Goal: Information Seeking & Learning: Compare options

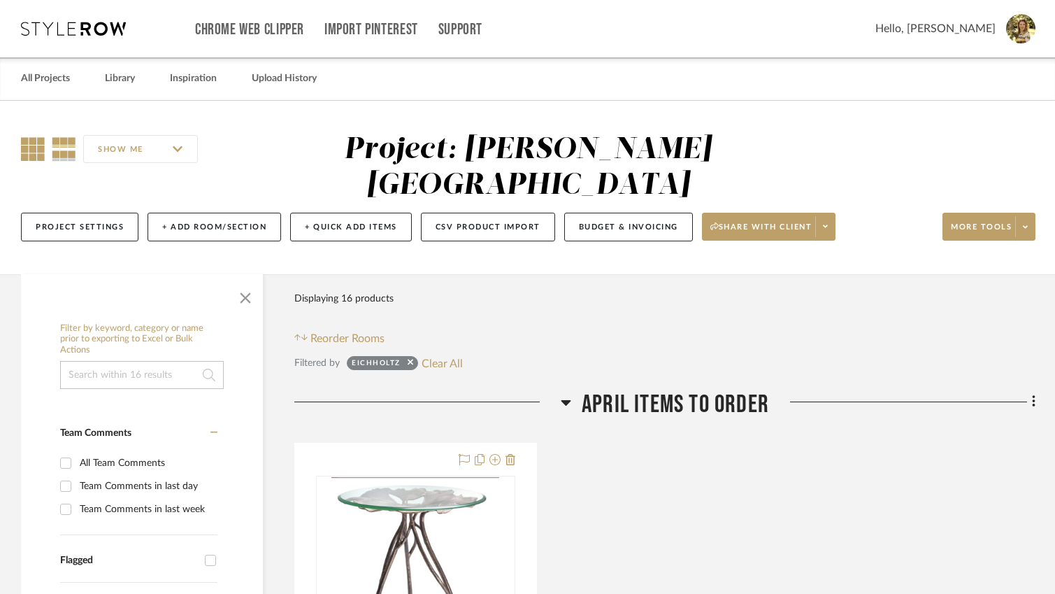
click at [34, 150] on icon at bounding box center [33, 149] width 24 height 24
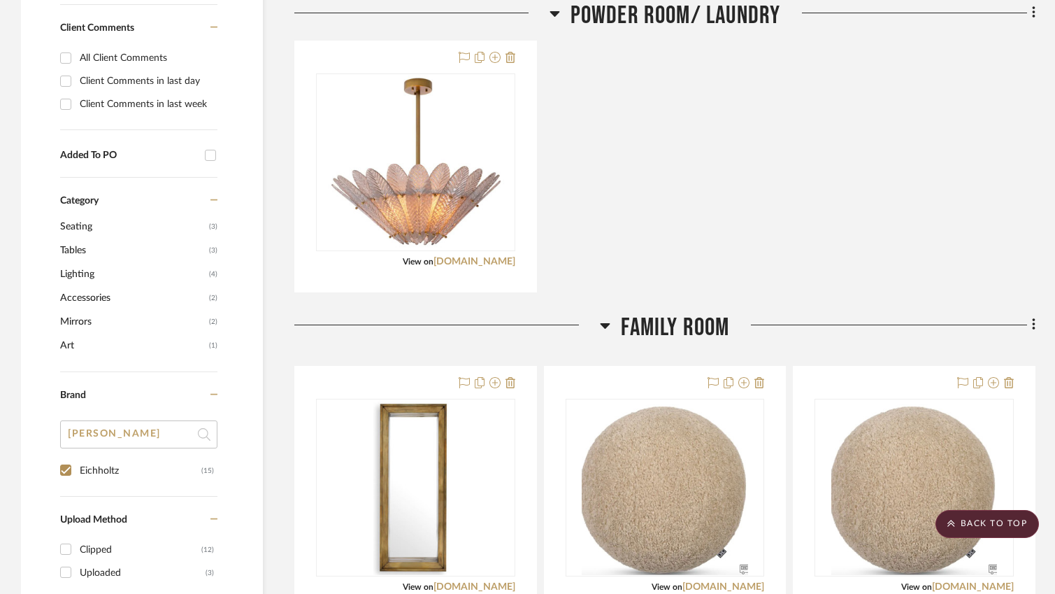
scroll to position [915, 0]
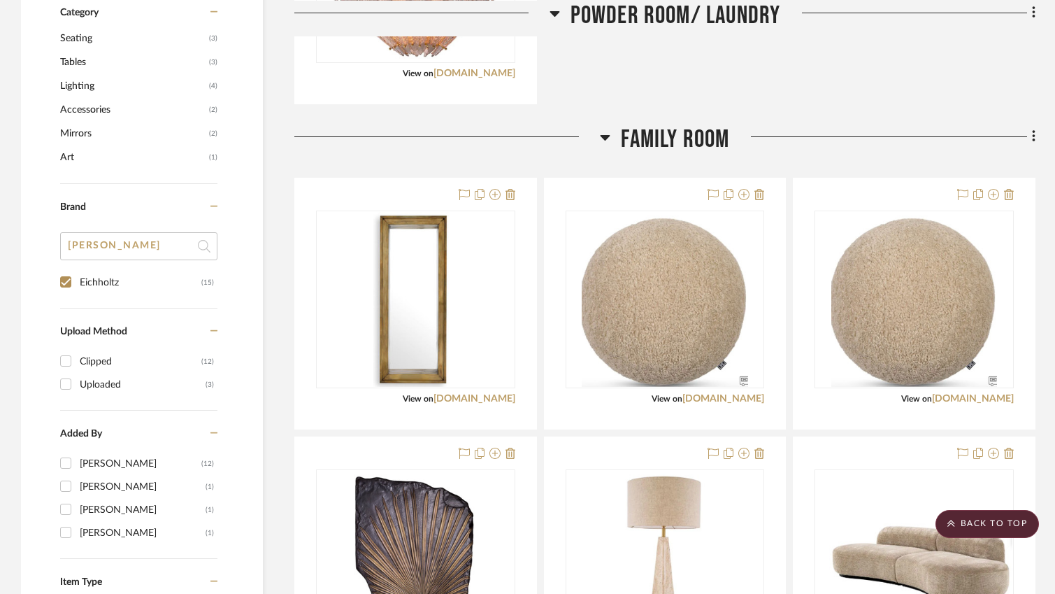
click at [115, 232] on input "[PERSON_NAME]" at bounding box center [138, 246] width 157 height 28
drag, startPoint x: 114, startPoint y: 209, endPoint x: 17, endPoint y: 205, distance: 97.3
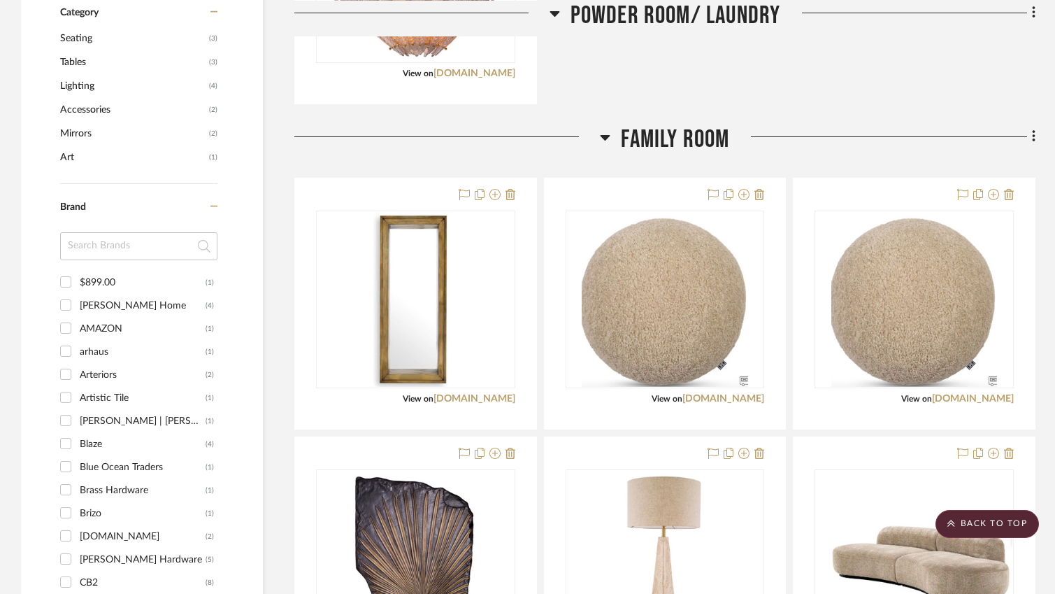
click at [35, 223] on div "Filter by keyword, category or name prior to exporting to Excel or Bulk Actions…" at bounding box center [142, 312] width 242 height 1823
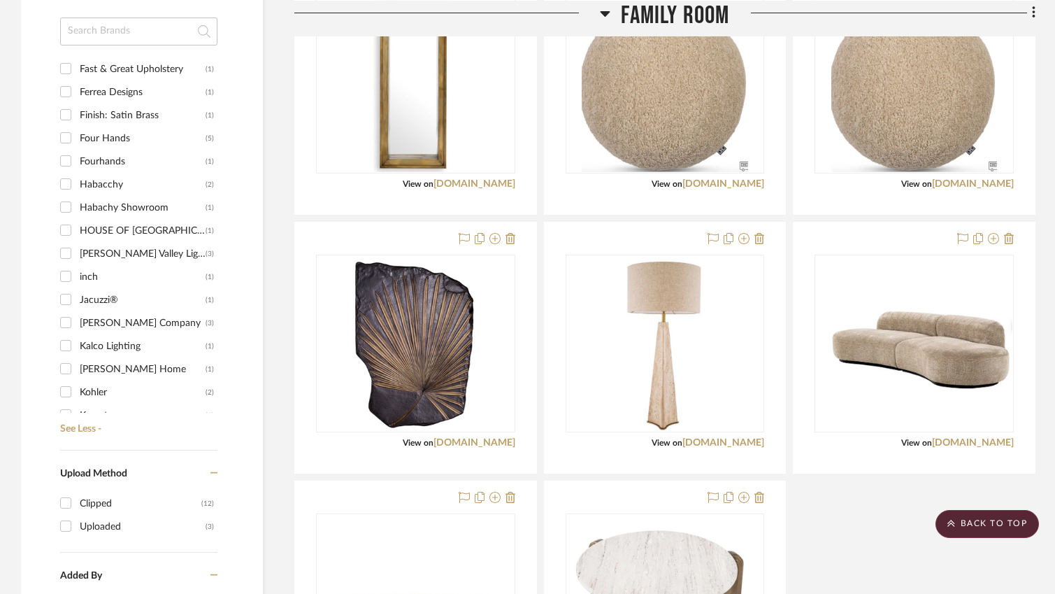
scroll to position [336, 0]
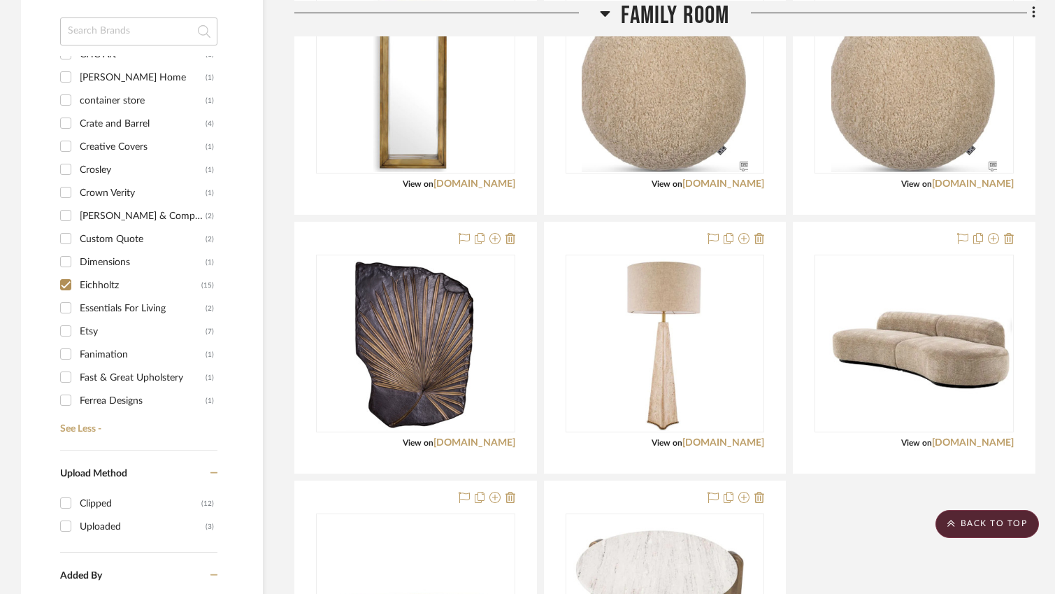
click at [71, 273] on input "Eichholtz (15)" at bounding box center [66, 284] width 22 height 22
checkbox input "false"
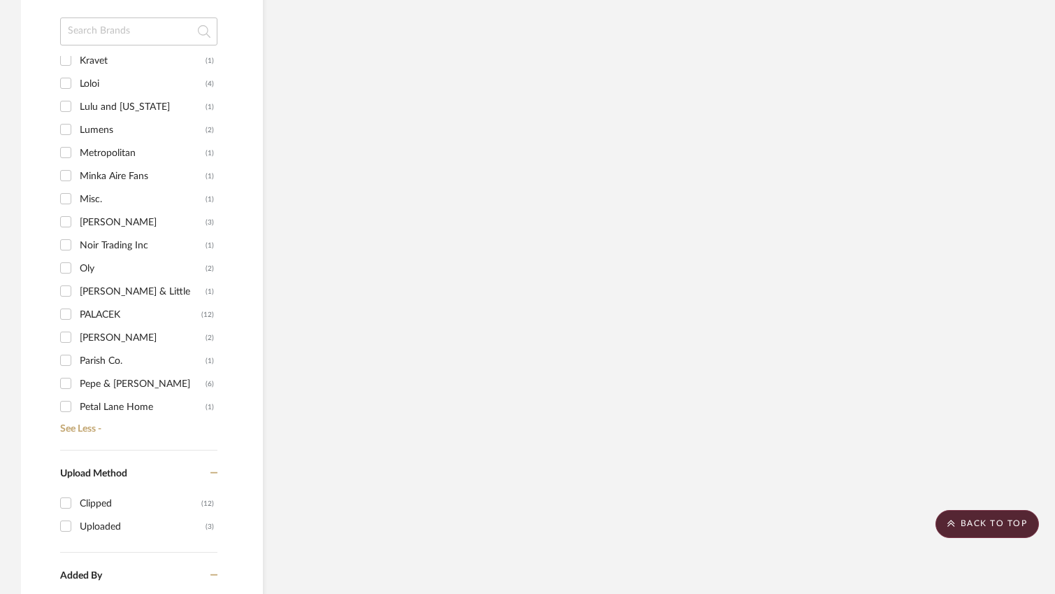
scroll to position [1293, 0]
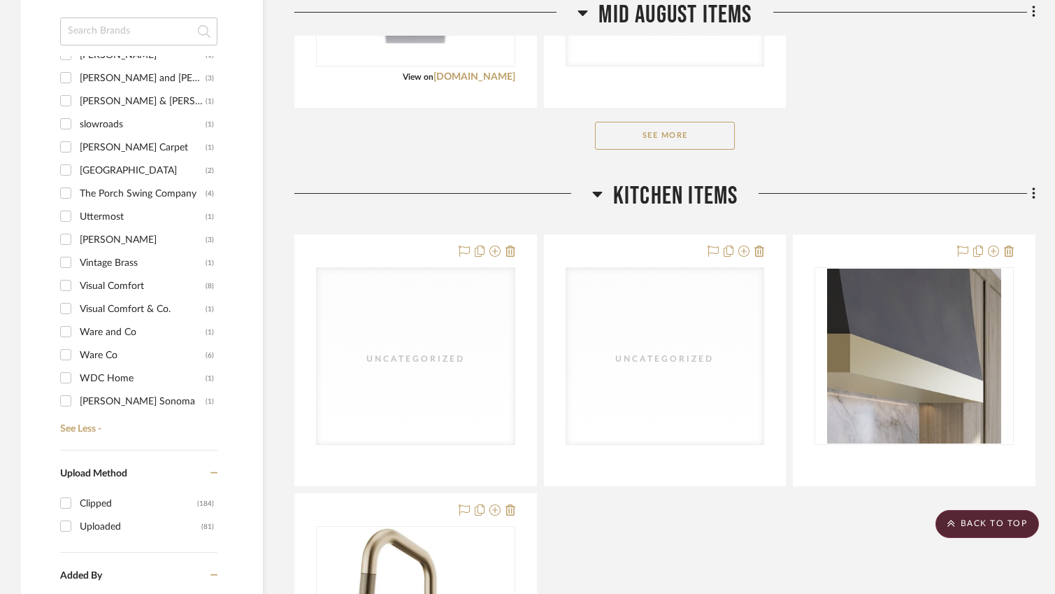
scroll to position [1998, 0]
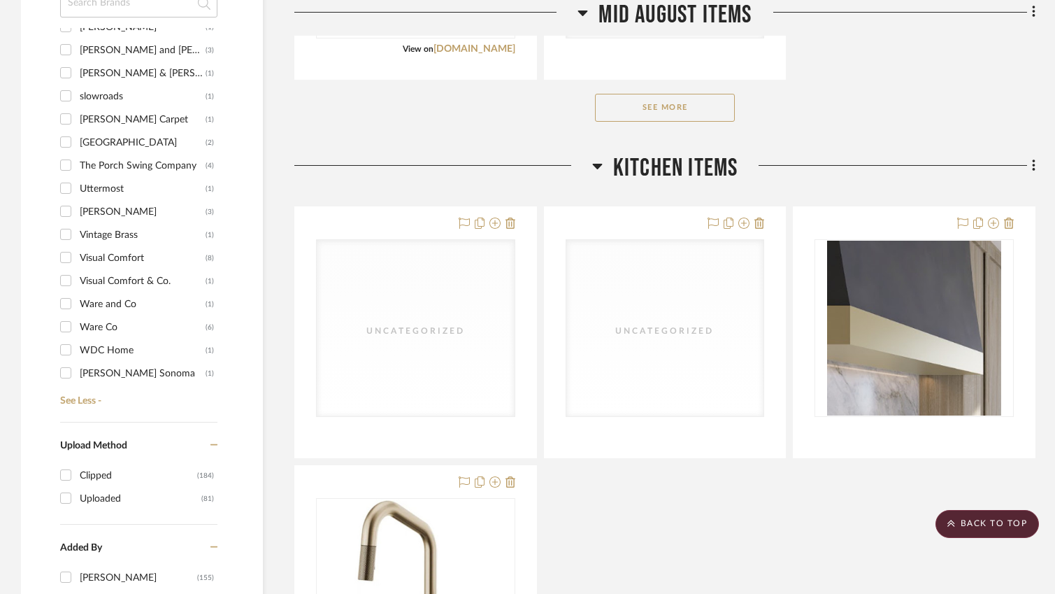
click at [60, 38] on input "[PERSON_NAME] and [PERSON_NAME] (3)" at bounding box center [66, 49] width 22 height 22
checkbox input "true"
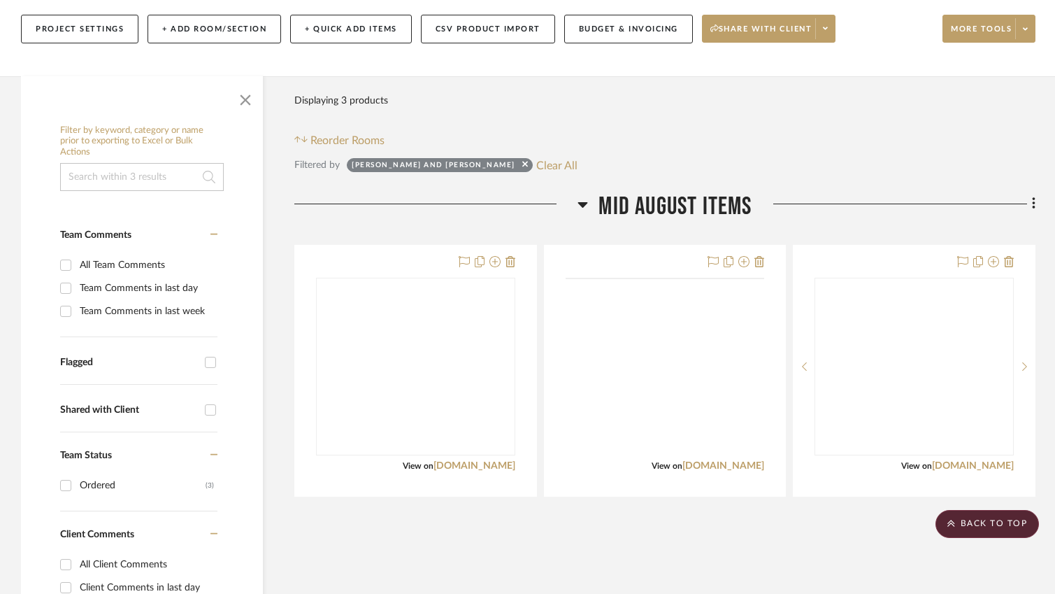
scroll to position [143, 0]
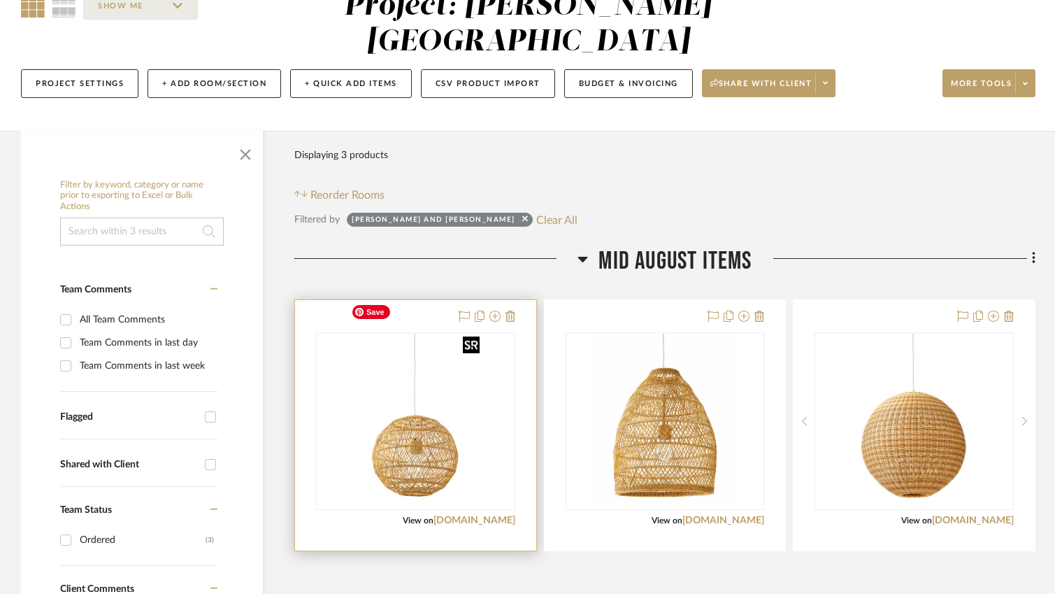
click at [442, 387] on img "0" at bounding box center [415, 420] width 140 height 175
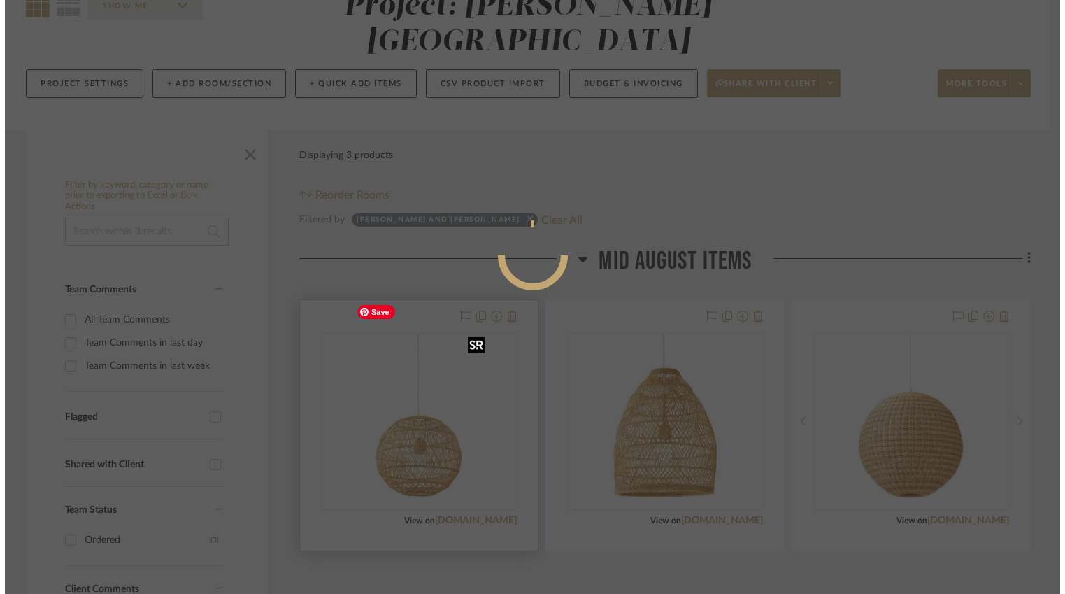
scroll to position [0, 0]
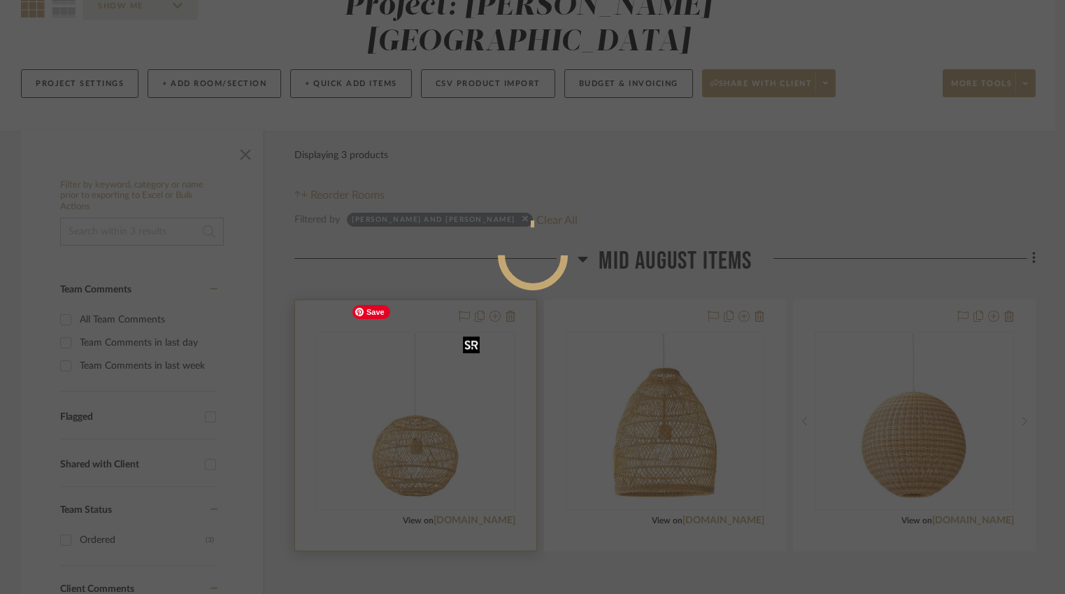
click at [442, 387] on mat-dialog-content at bounding box center [533, 311] width 210 height 602
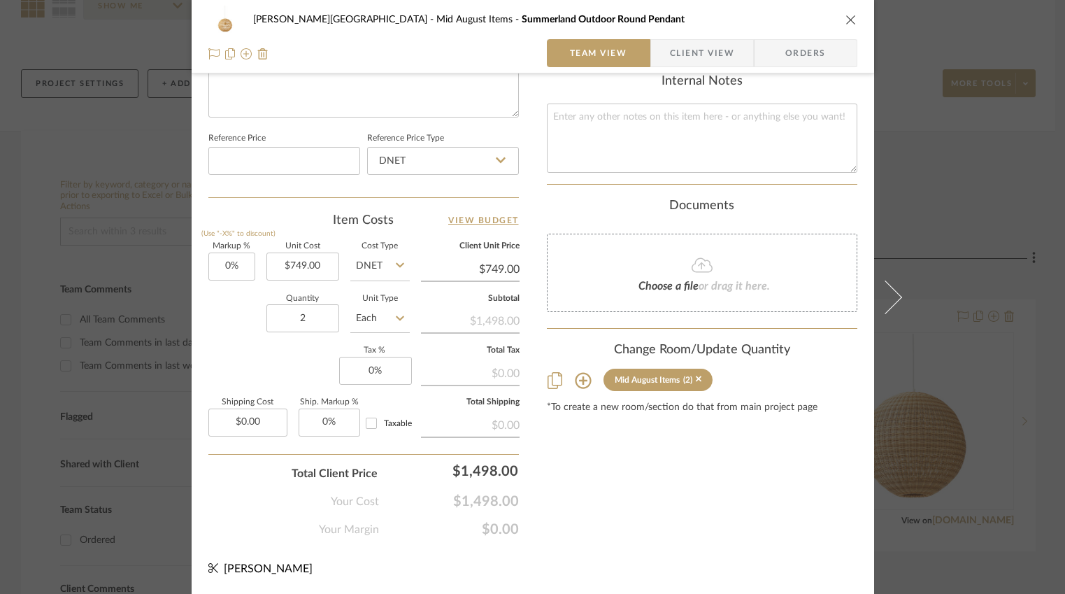
scroll to position [15, 0]
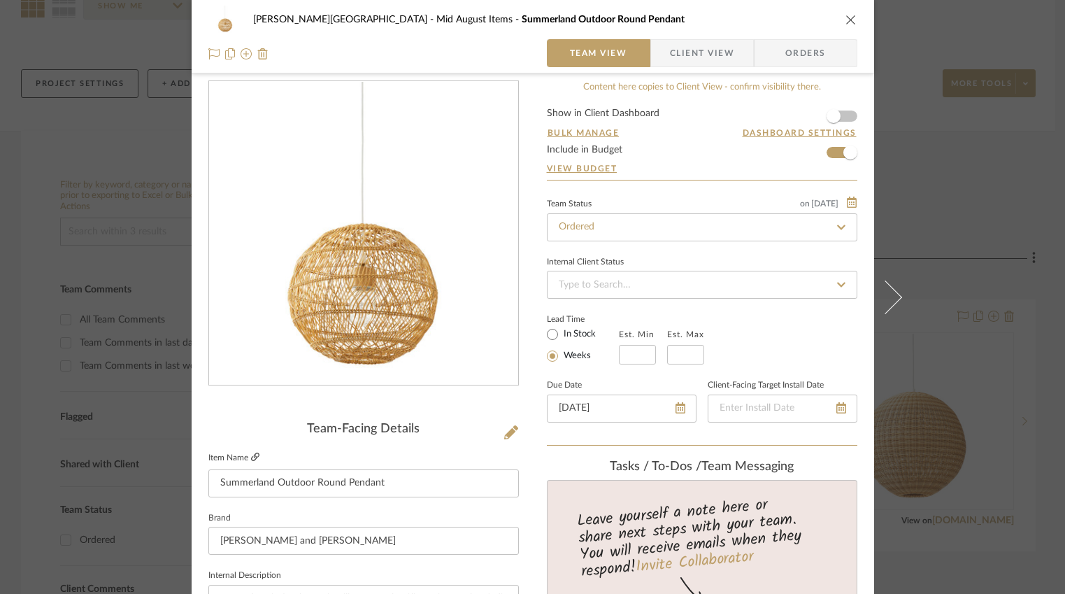
click at [251, 458] on icon at bounding box center [255, 456] width 8 height 8
click at [847, 19] on icon "close" at bounding box center [850, 19] width 11 height 11
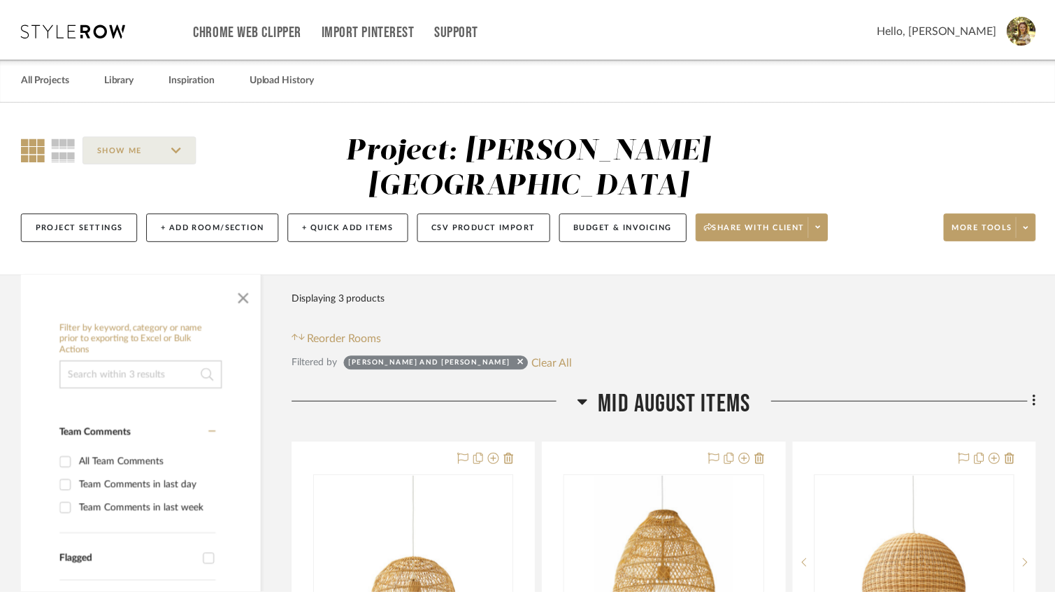
scroll to position [143, 0]
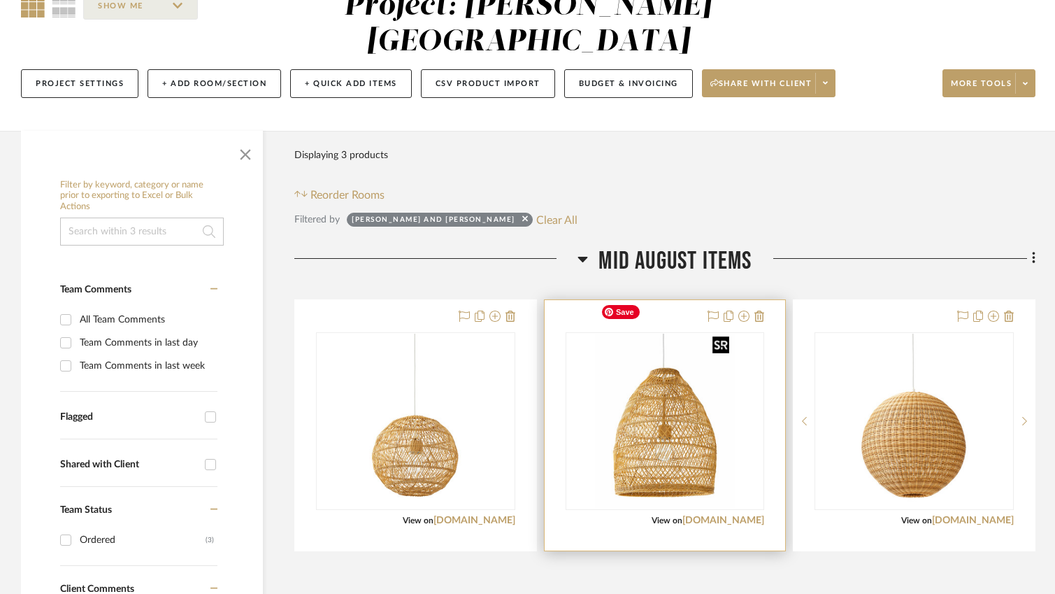
click at [719, 426] on img "0" at bounding box center [665, 420] width 140 height 175
click at [705, 426] on img "0" at bounding box center [665, 420] width 140 height 175
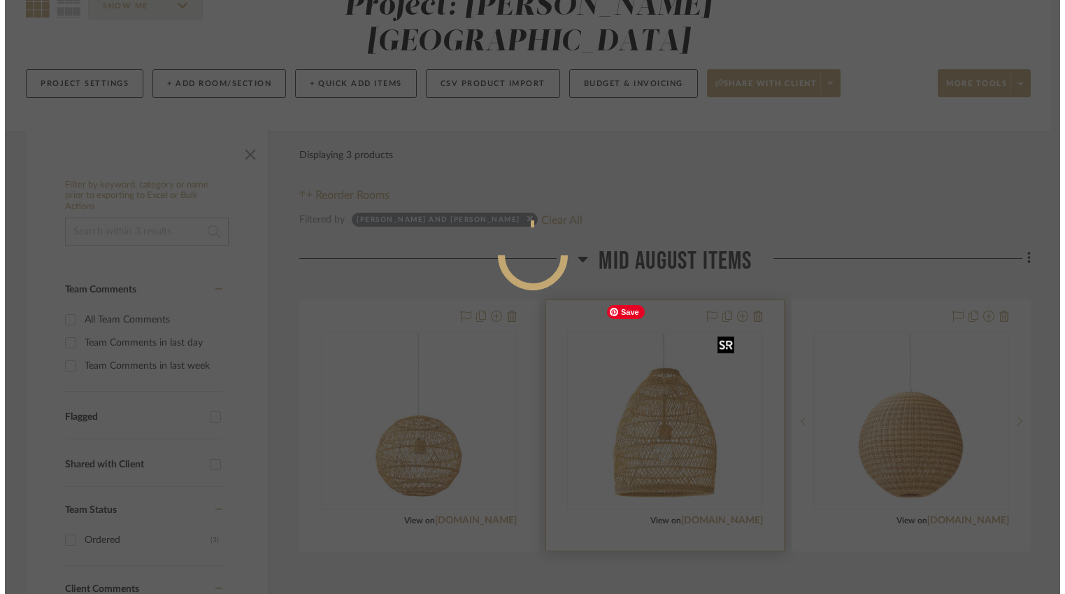
scroll to position [0, 0]
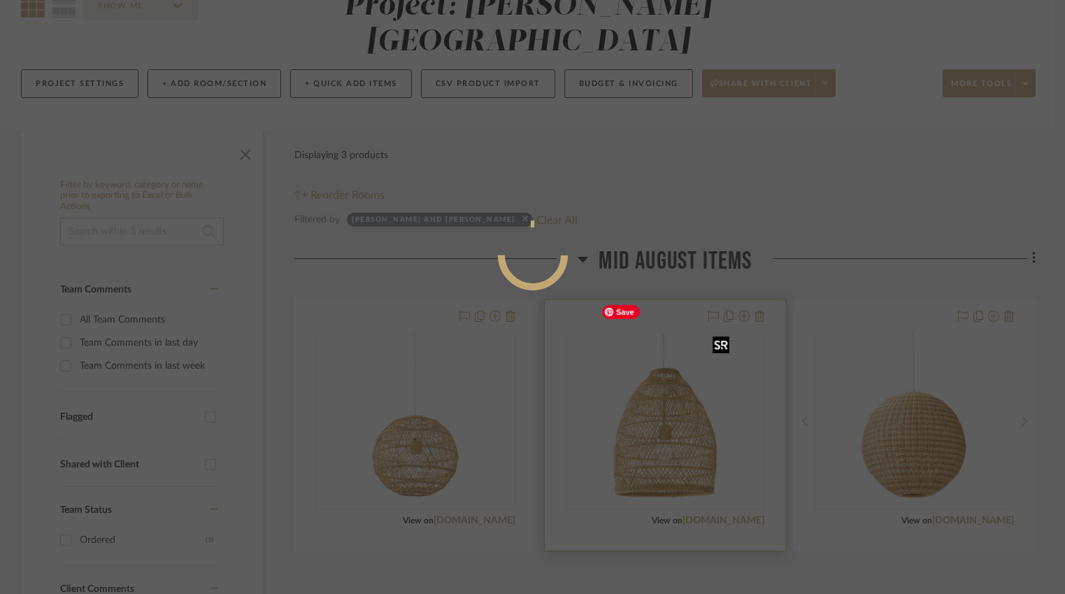
click at [705, 426] on div at bounding box center [532, 297] width 1065 height 594
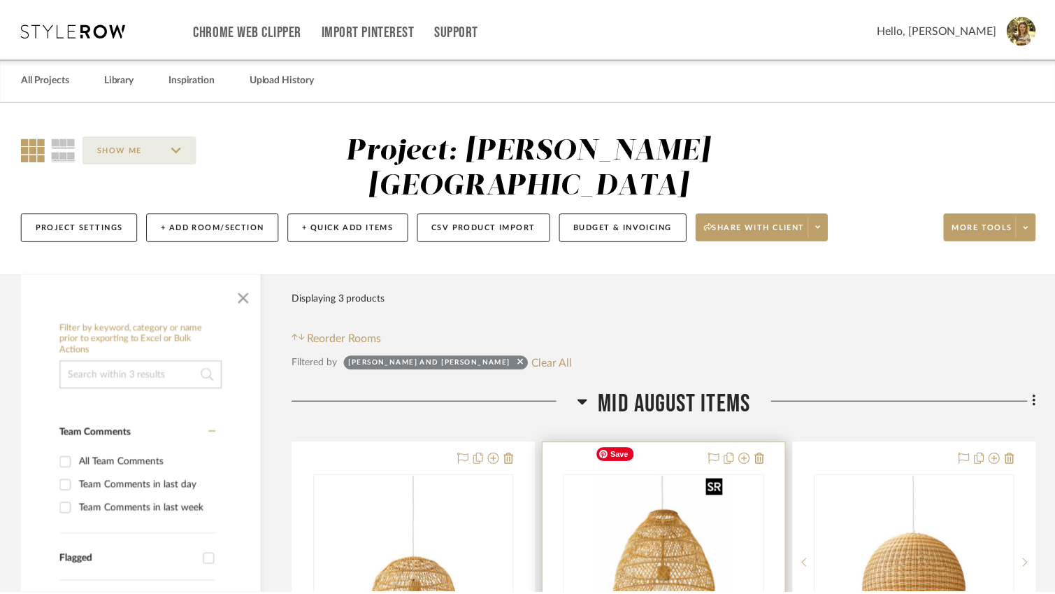
scroll to position [143, 0]
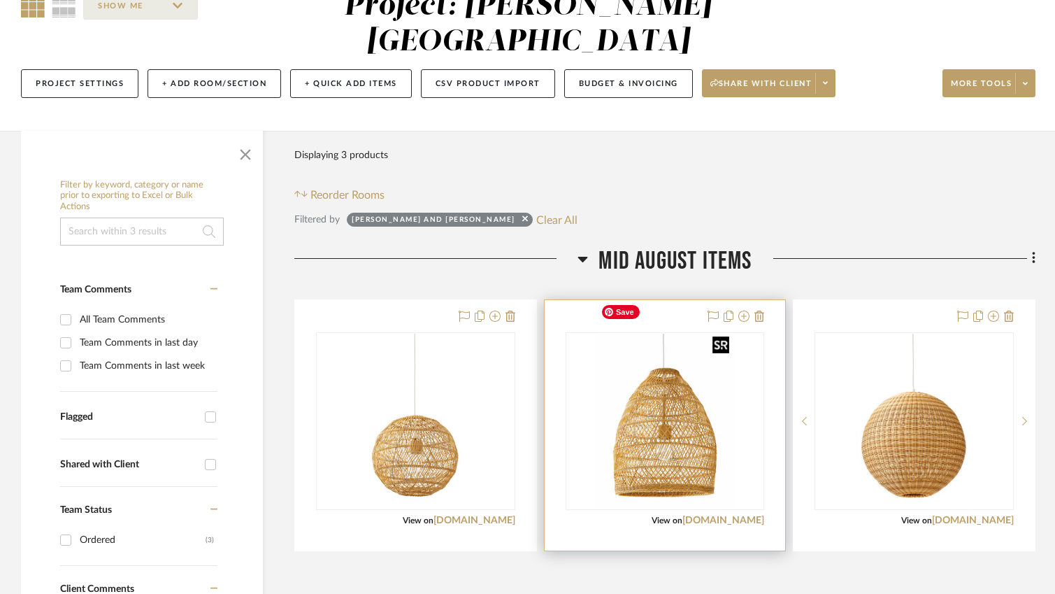
click at [696, 427] on img "0" at bounding box center [665, 420] width 140 height 175
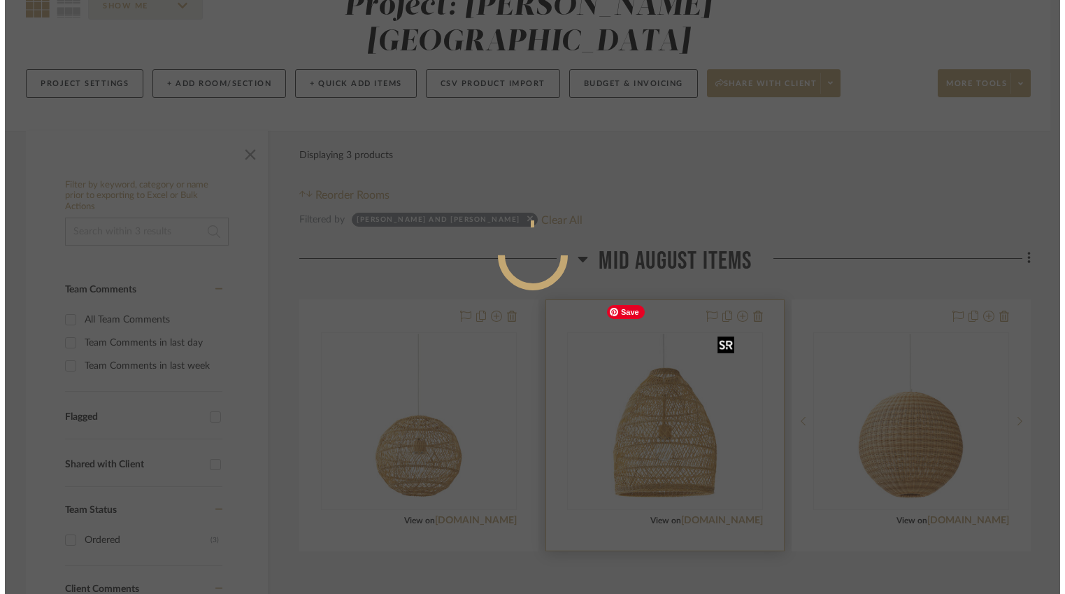
scroll to position [0, 0]
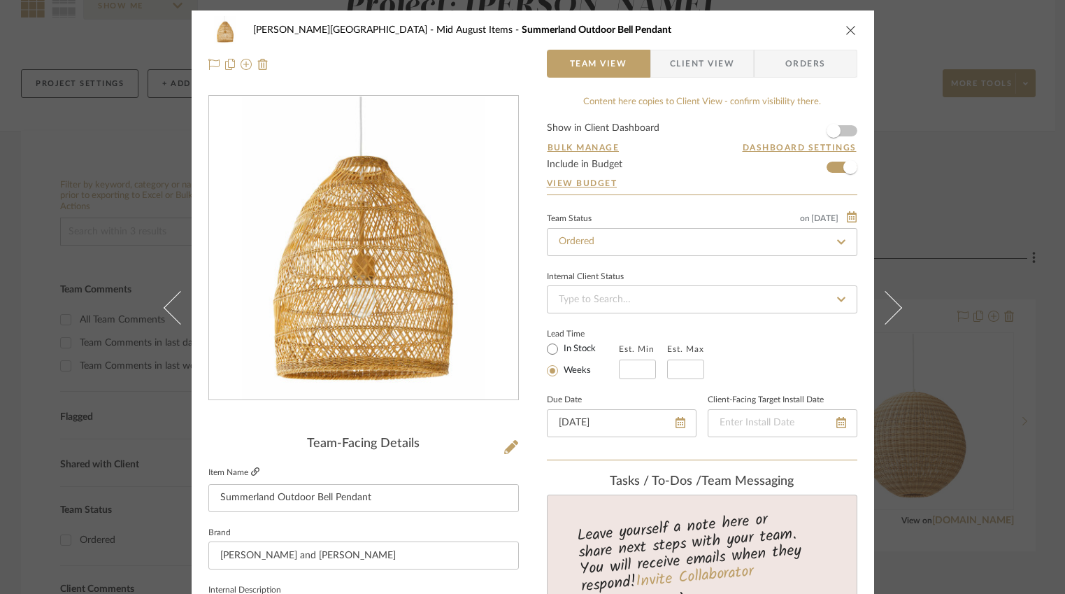
click at [251, 471] on icon at bounding box center [255, 471] width 8 height 8
click at [847, 29] on icon "close" at bounding box center [850, 29] width 11 height 11
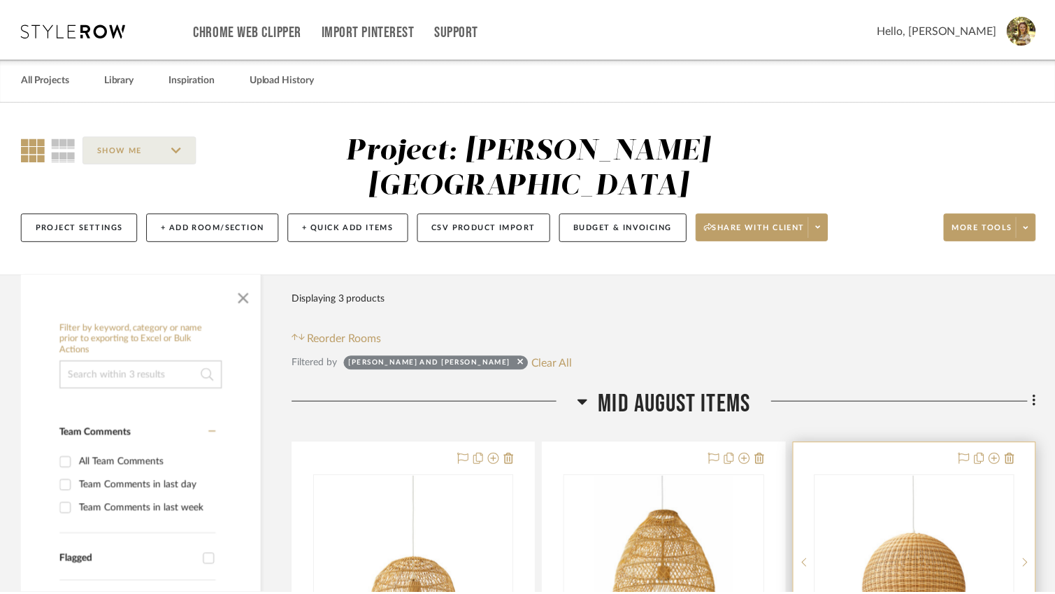
scroll to position [143, 0]
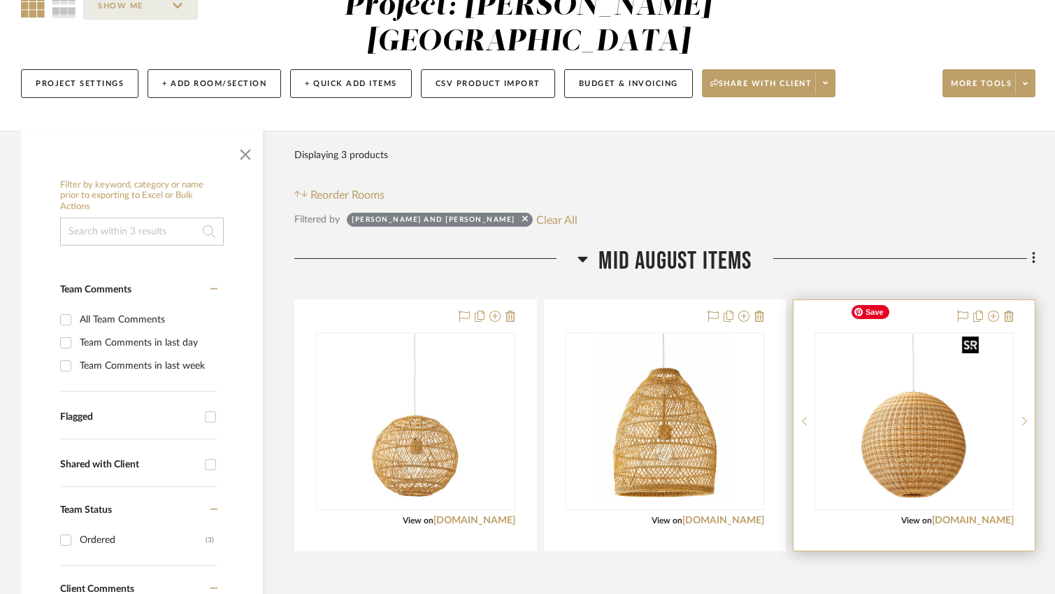
click at [920, 433] on img "0" at bounding box center [914, 420] width 140 height 175
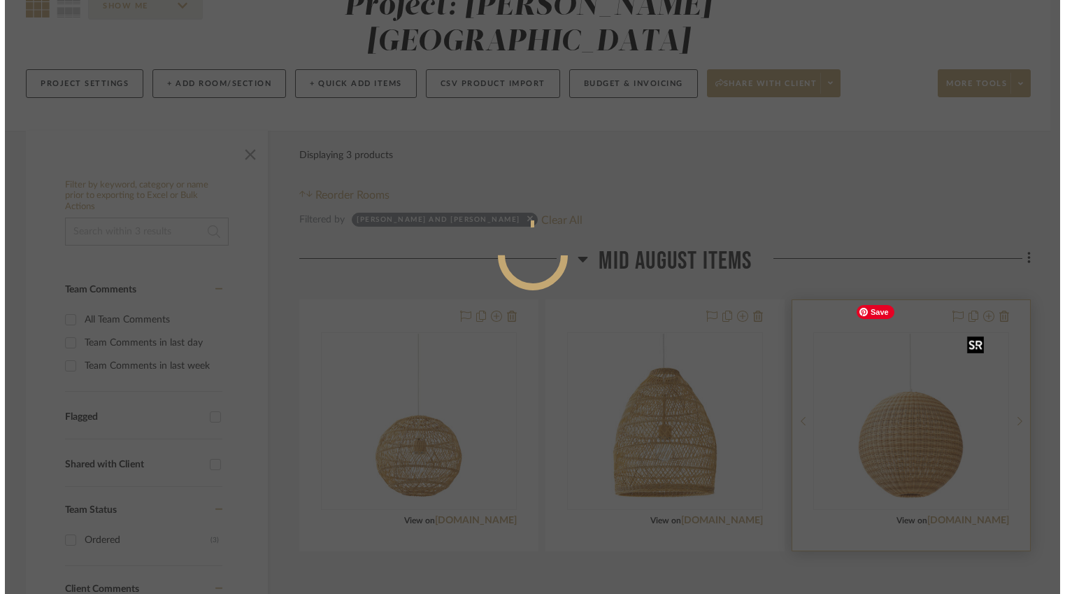
scroll to position [0, 0]
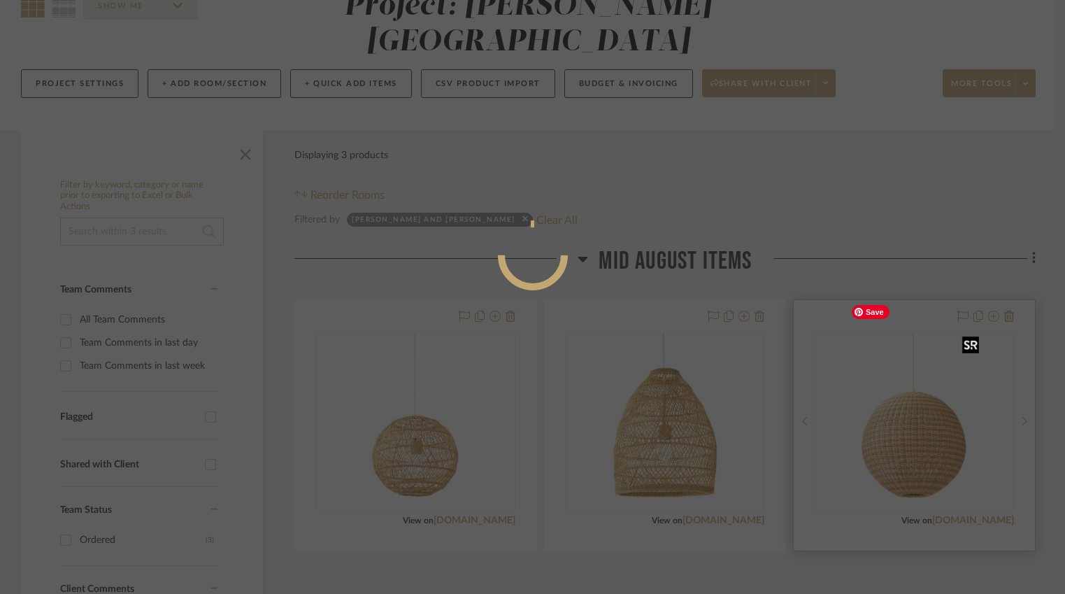
click at [920, 433] on div at bounding box center [532, 297] width 1065 height 594
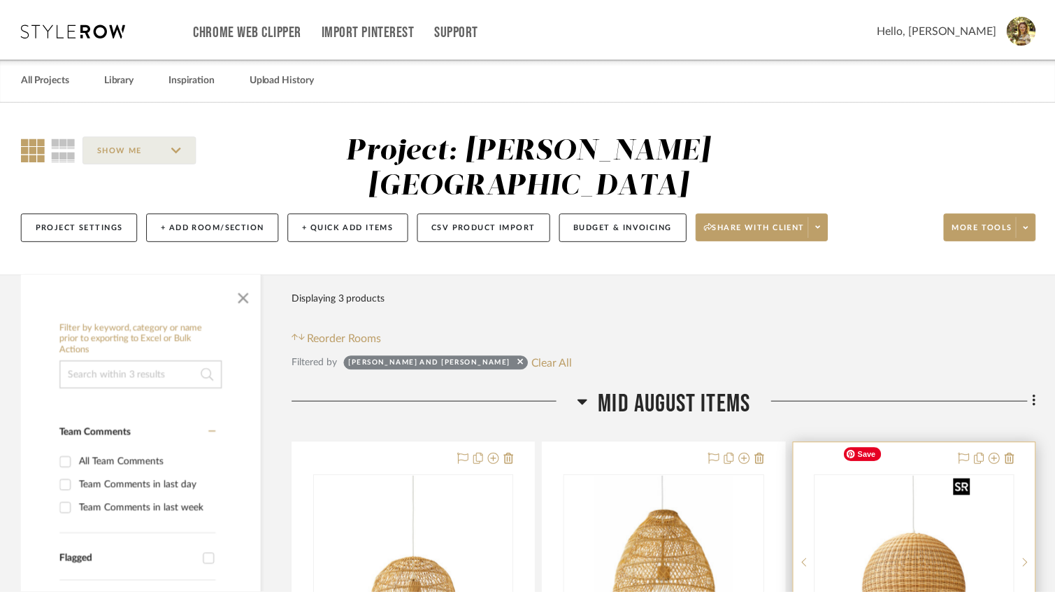
scroll to position [143, 0]
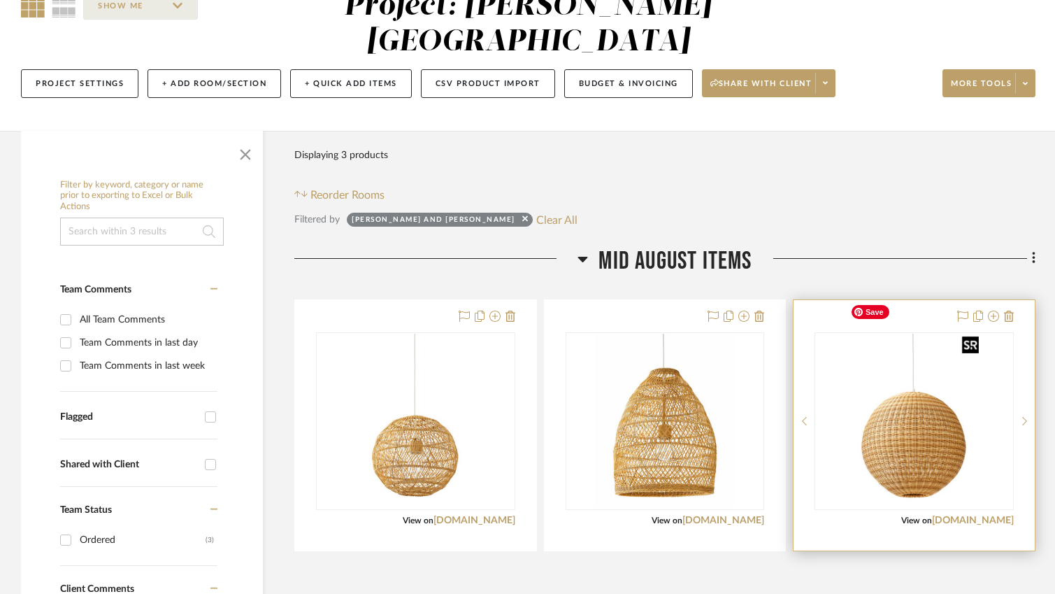
click at [920, 433] on img "0" at bounding box center [914, 420] width 140 height 175
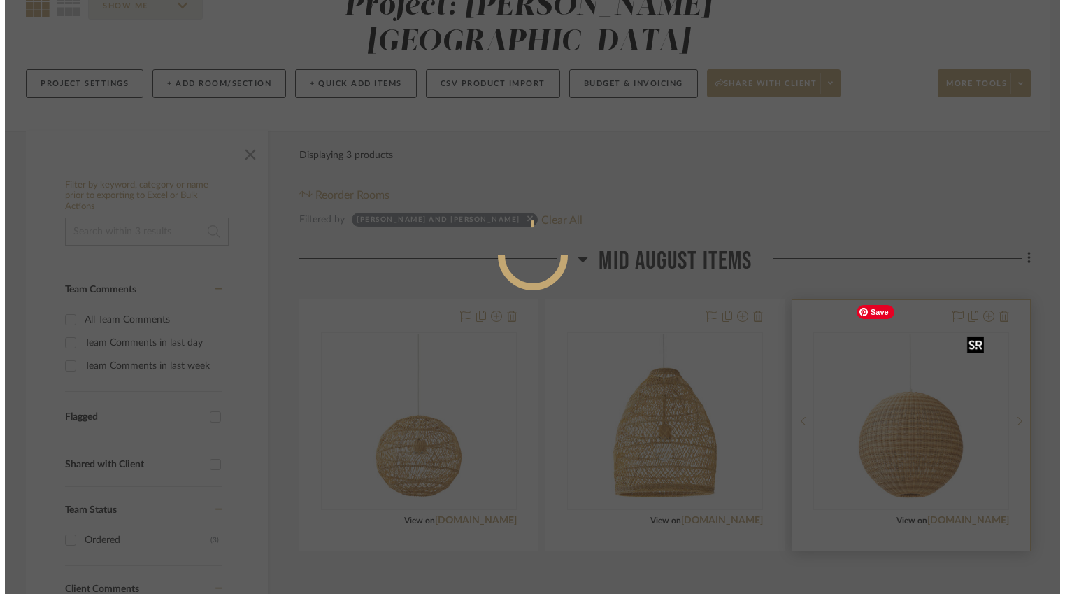
scroll to position [0, 0]
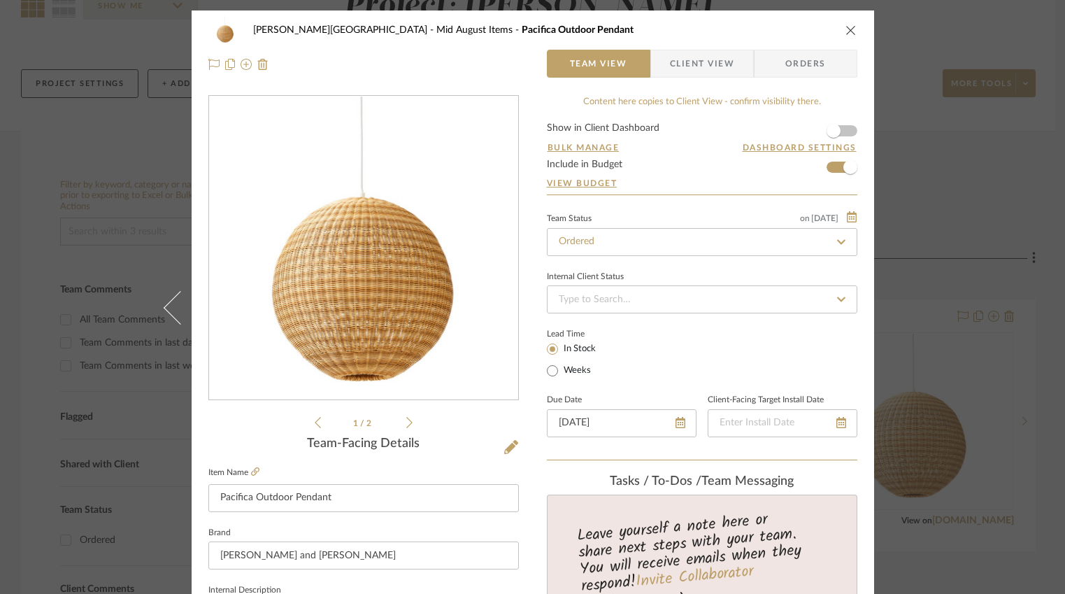
click at [245, 468] on label "Item Name" at bounding box center [233, 472] width 51 height 12
click at [251, 470] on icon at bounding box center [255, 471] width 8 height 8
